Goal: Transaction & Acquisition: Obtain resource

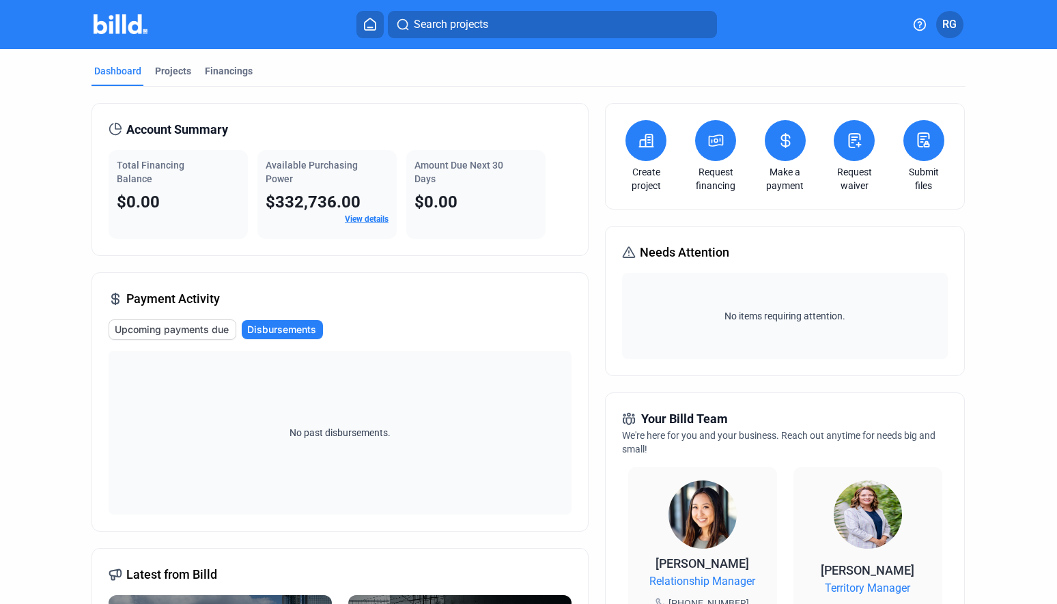
click at [855, 176] on link "Request waiver" at bounding box center [854, 178] width 48 height 27
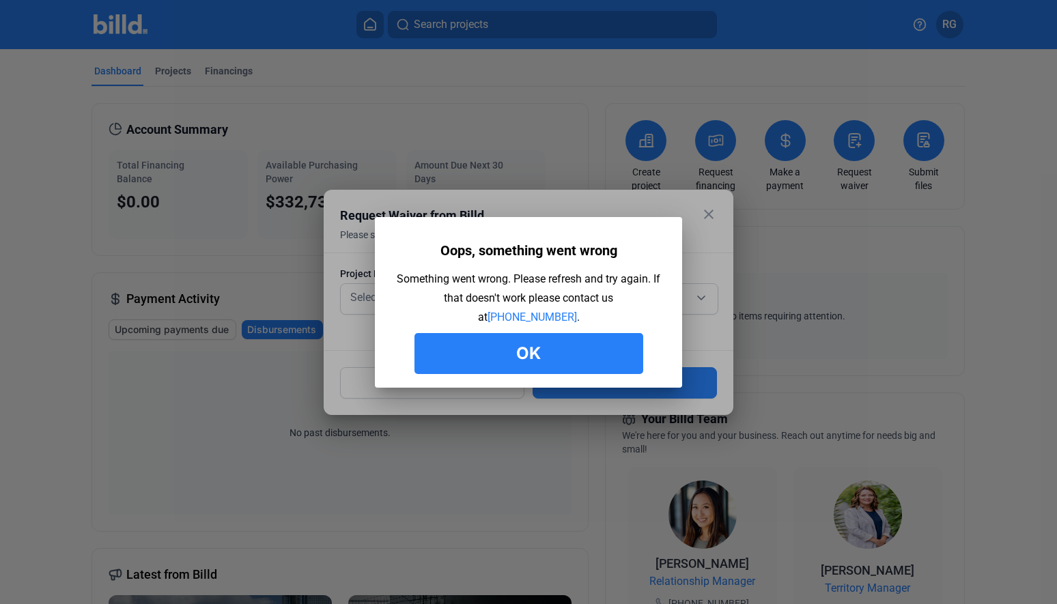
drag, startPoint x: 587, startPoint y: 354, endPoint x: 613, endPoint y: 326, distance: 38.2
click at [587, 351] on button "Ok" at bounding box center [528, 353] width 229 height 41
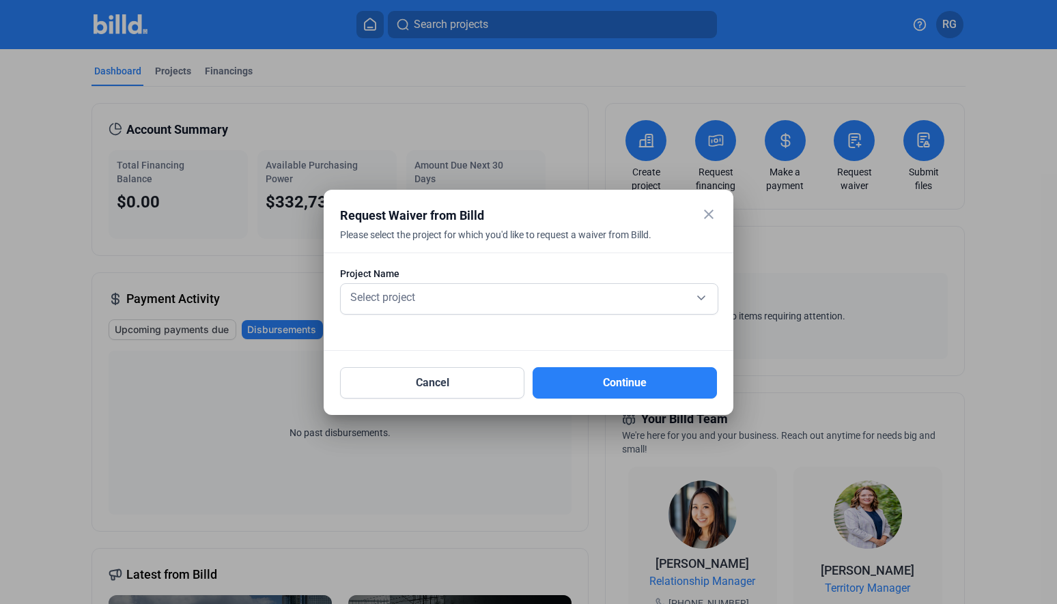
click at [706, 214] on mat-icon "close" at bounding box center [708, 214] width 16 height 16
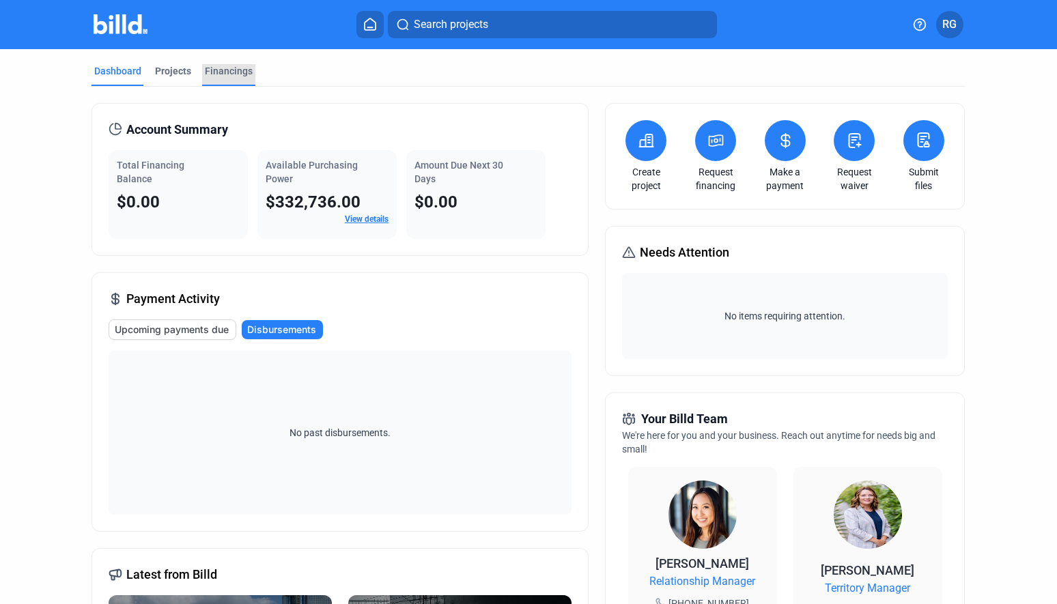
click at [218, 74] on div "Financings" at bounding box center [229, 71] width 48 height 14
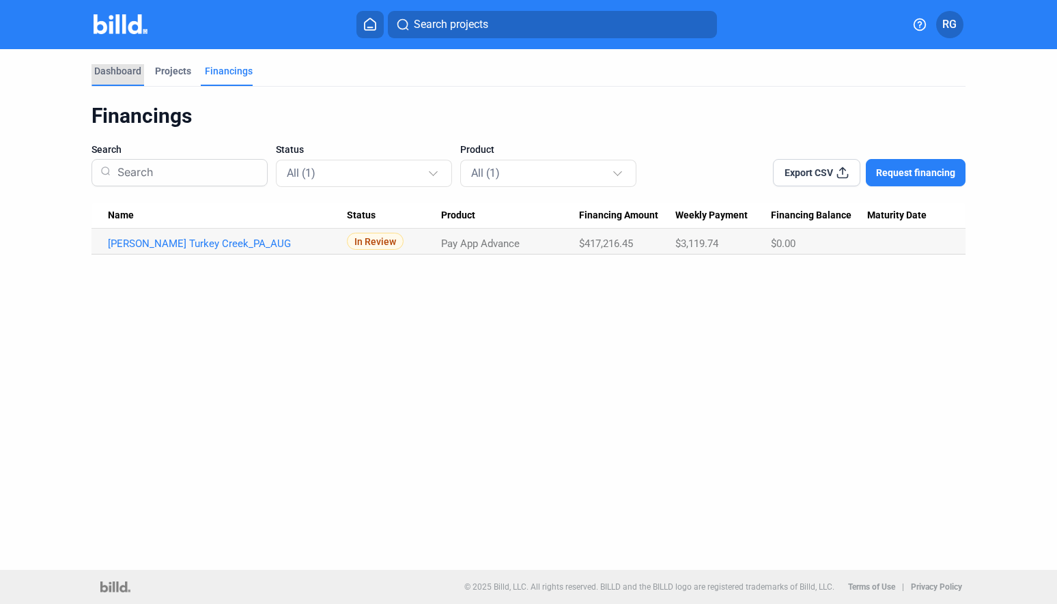
click at [121, 70] on div "Dashboard" at bounding box center [117, 71] width 47 height 14
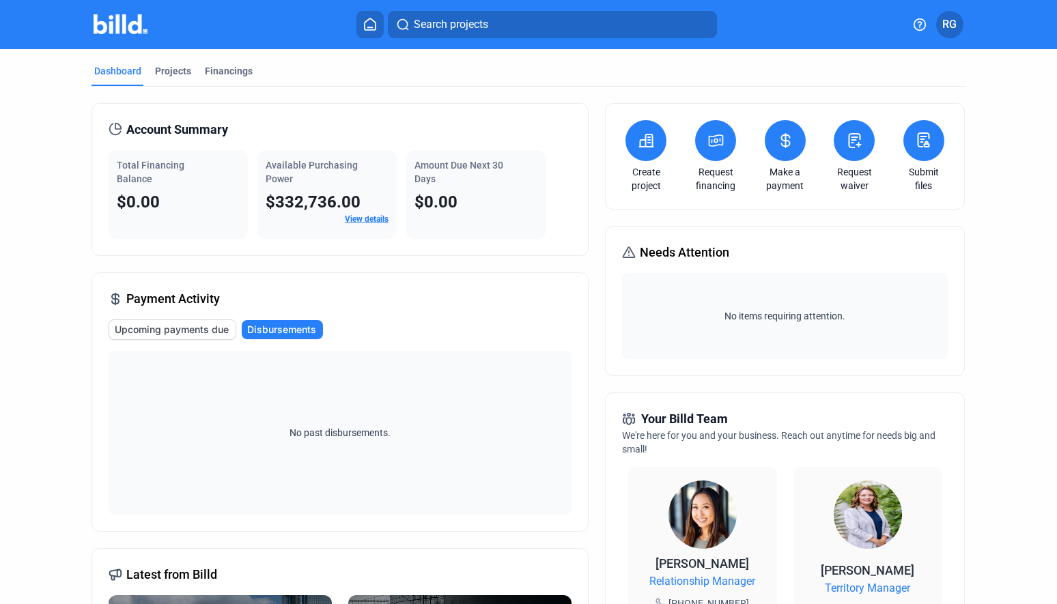
click at [709, 168] on link "Request financing" at bounding box center [716, 178] width 48 height 27
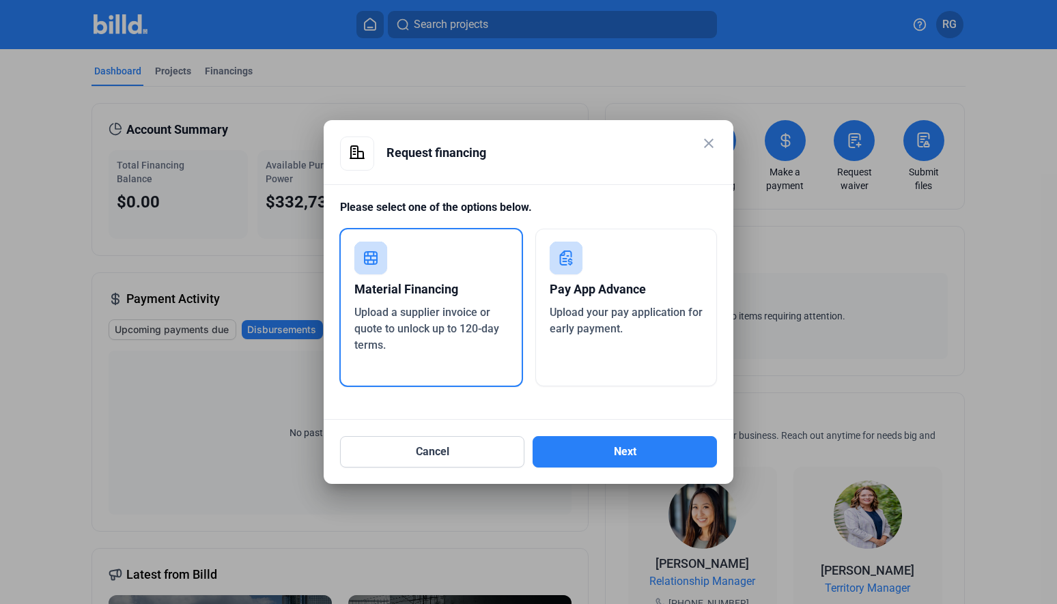
click at [414, 328] on span "Upload a supplier invoice or quote to unlock up to 120-day terms." at bounding box center [426, 329] width 145 height 46
click at [609, 454] on button "Next" at bounding box center [624, 451] width 184 height 31
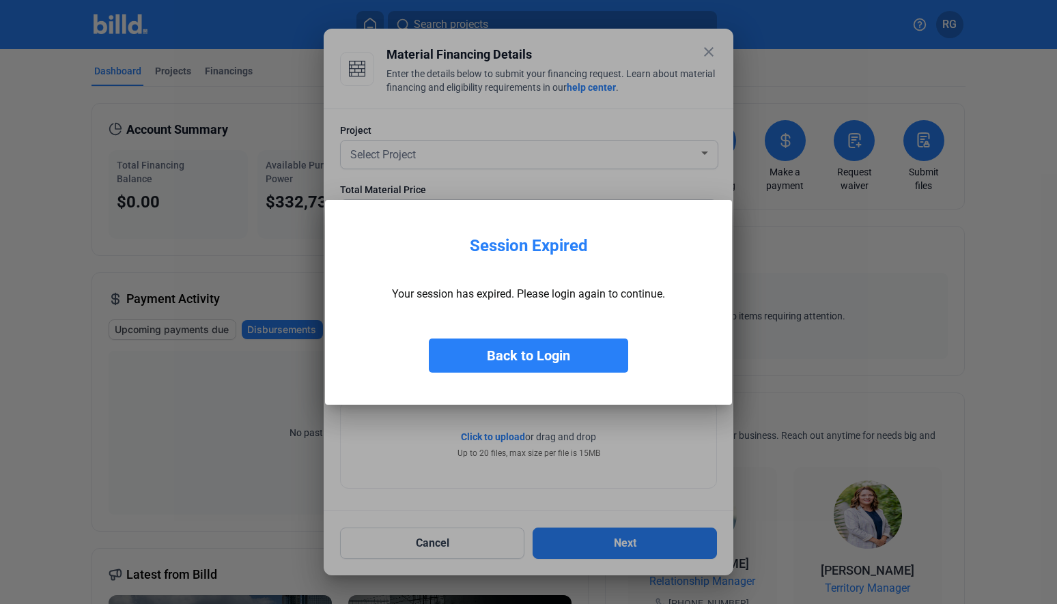
click at [538, 354] on button "Back to Login" at bounding box center [528, 356] width 199 height 34
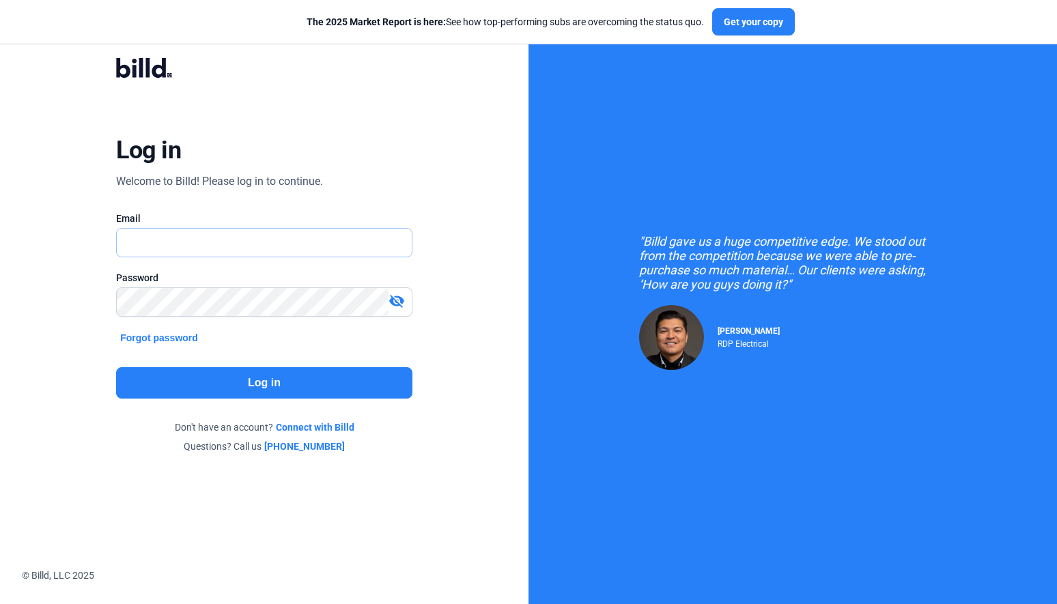
click at [169, 250] on input "text" at bounding box center [264, 243] width 294 height 28
type input "[PERSON_NAME][EMAIL_ADDRESS][DOMAIN_NAME]"
click at [332, 384] on button "Log in" at bounding box center [264, 382] width 296 height 31
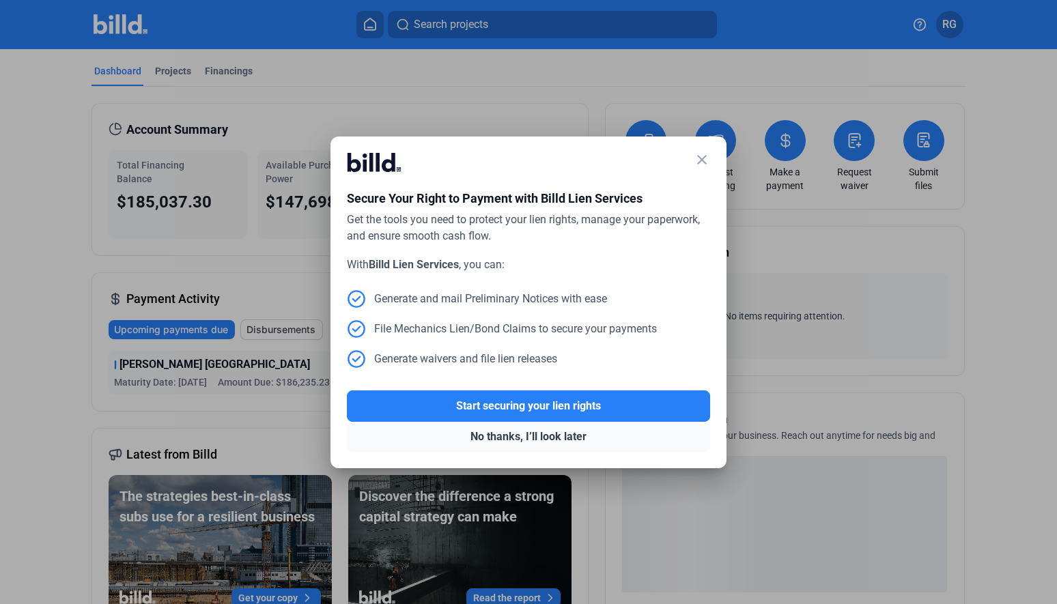
drag, startPoint x: 553, startPoint y: 438, endPoint x: 566, endPoint y: 430, distance: 15.3
click at [553, 438] on button "No thanks, I’ll look later" at bounding box center [528, 437] width 363 height 30
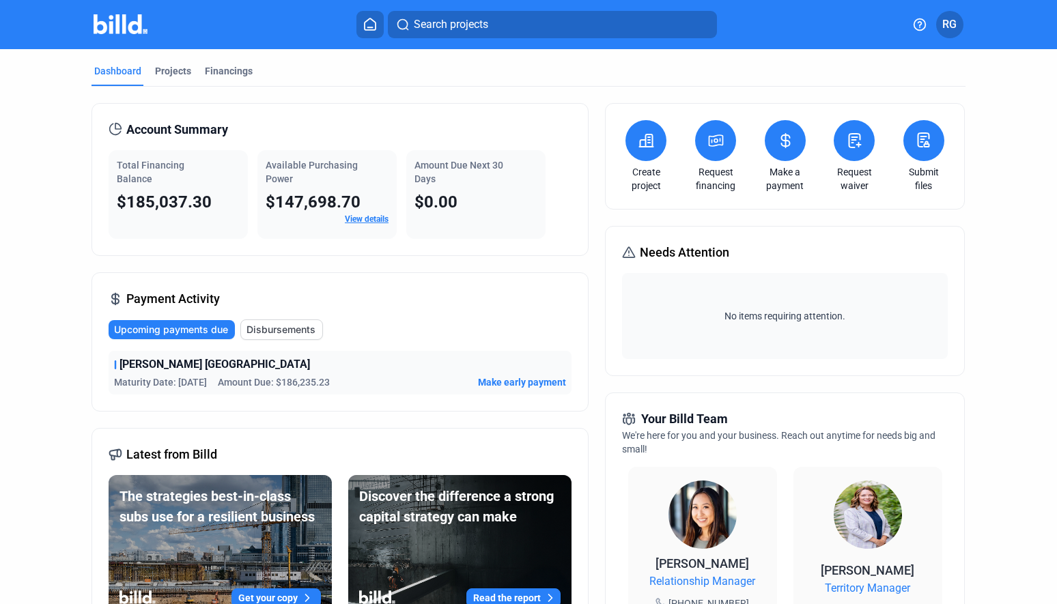
click at [709, 141] on icon at bounding box center [716, 140] width 14 height 11
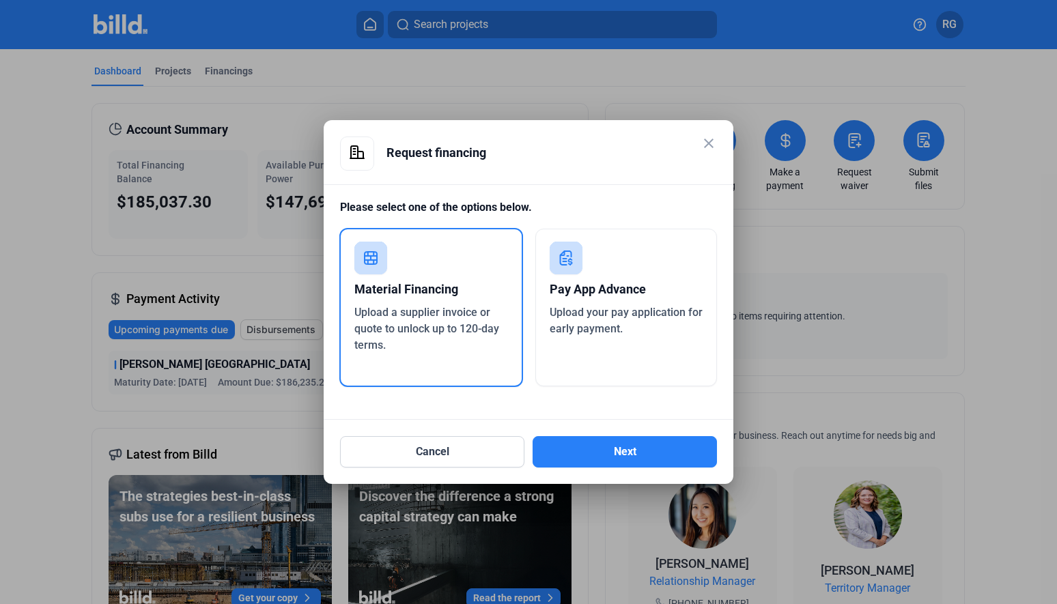
click at [459, 319] on div "Upload a supplier invoice or quote to unlock up to 120-day terms." at bounding box center [431, 328] width 154 height 49
click at [632, 446] on button "Next" at bounding box center [624, 451] width 184 height 31
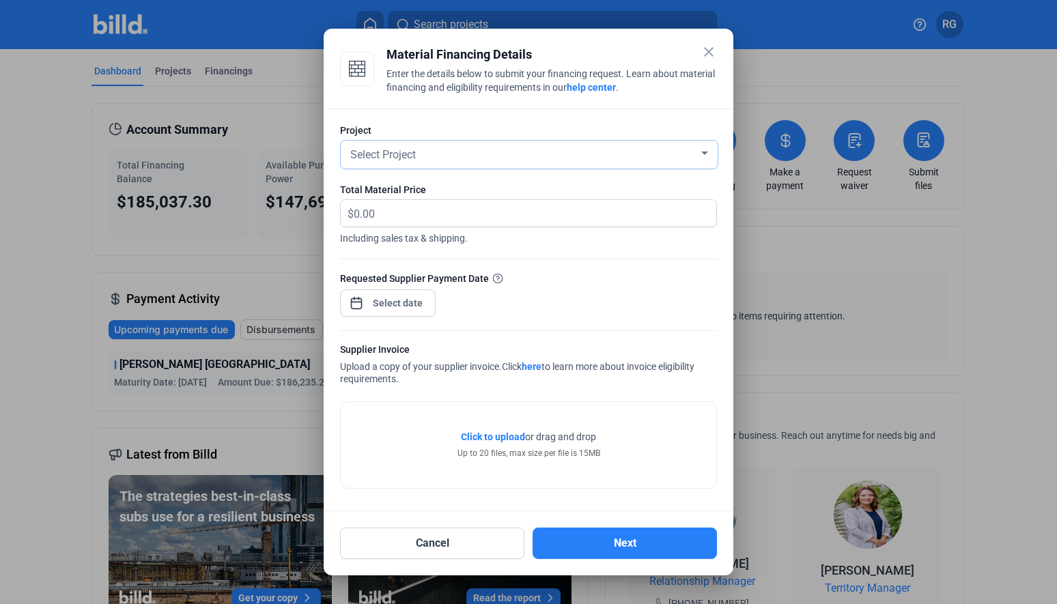
click at [705, 148] on div at bounding box center [704, 153] width 12 height 11
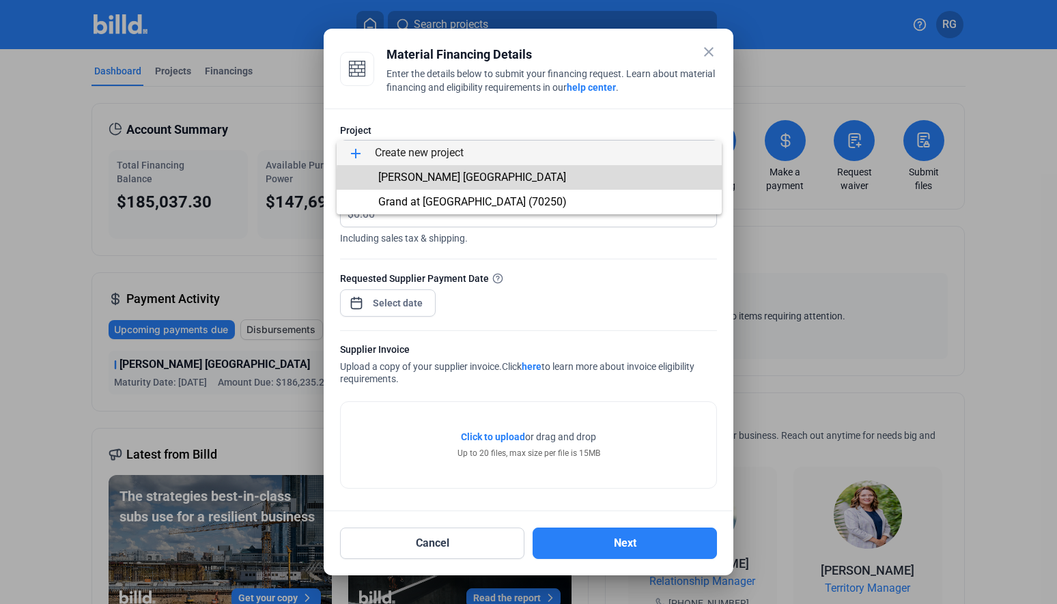
click at [623, 188] on span "[PERSON_NAME] [GEOGRAPHIC_DATA]" at bounding box center [528, 177] width 363 height 25
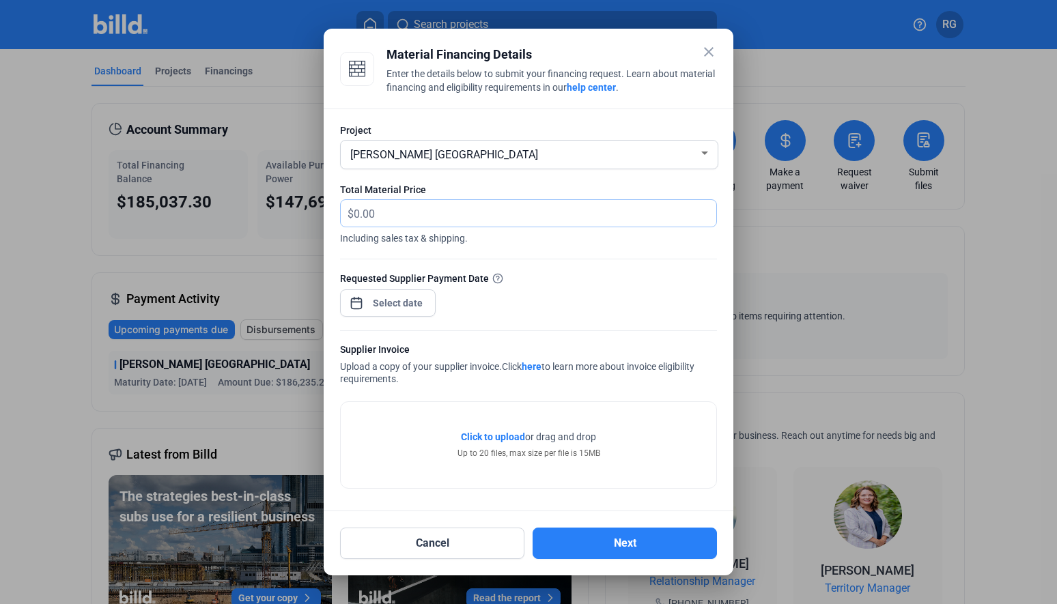
click at [443, 223] on input "text" at bounding box center [527, 213] width 347 height 27
click at [420, 220] on input "text" at bounding box center [535, 213] width 362 height 27
type input "132,943.69"
click at [386, 309] on div "close Material Financing Details Enter the details below to submit your financi…" at bounding box center [528, 302] width 1057 height 604
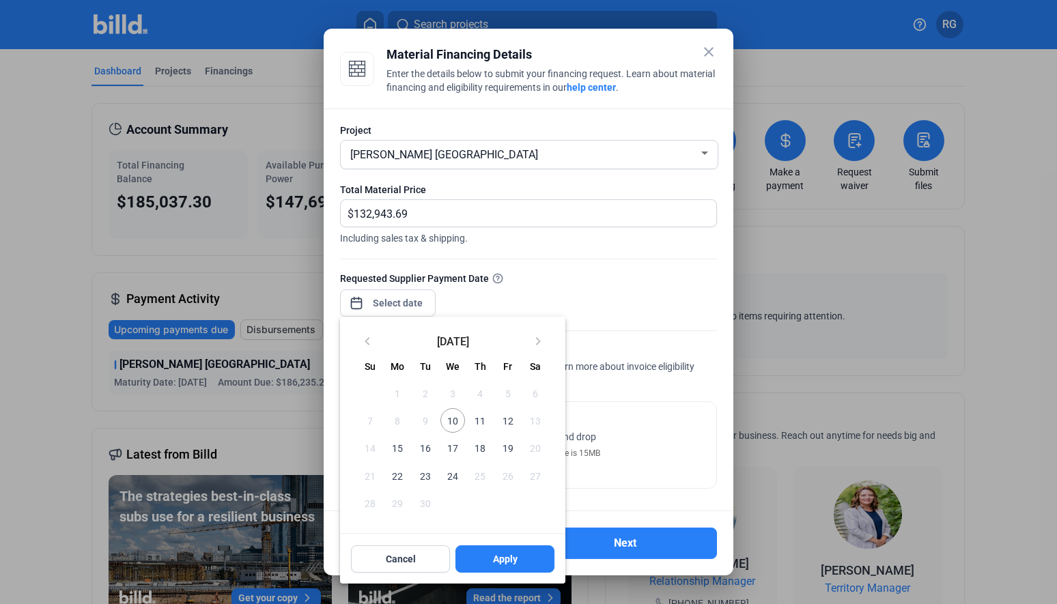
click at [450, 421] on span "10" at bounding box center [452, 420] width 25 height 25
click at [509, 556] on span "Apply" at bounding box center [505, 559] width 25 height 14
